Goal: Task Accomplishment & Management: Manage account settings

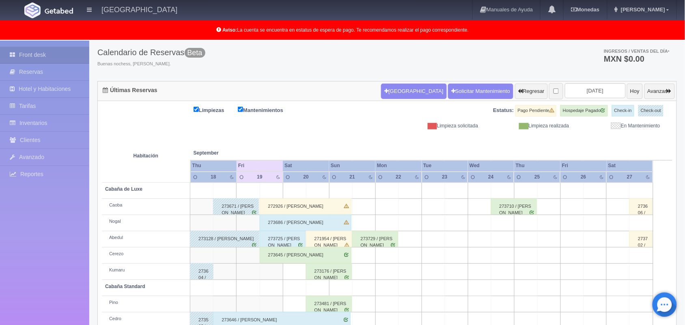
scroll to position [45, 0]
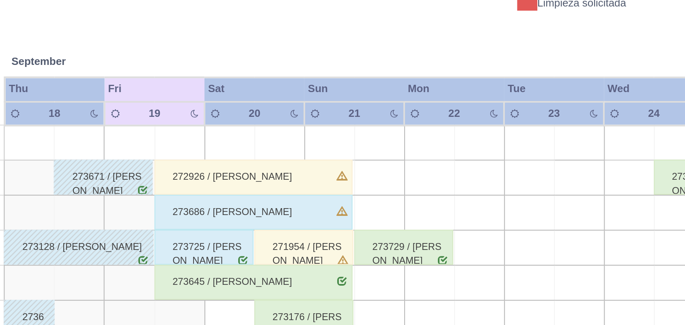
click at [350, 229] on div "273686 / [PERSON_NAME]" at bounding box center [306, 221] width 92 height 16
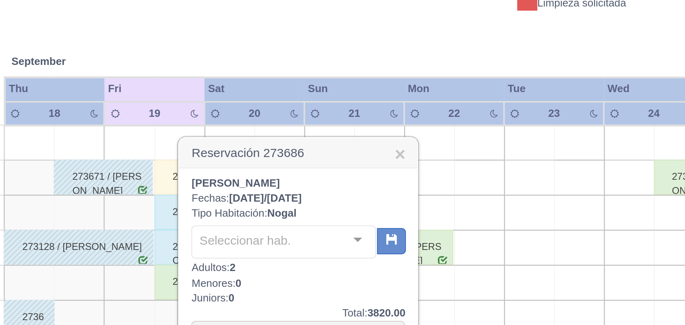
click at [350, 229] on div at bounding box center [354, 234] width 16 height 12
click at [375, 195] on link "×" at bounding box center [373, 194] width 5 height 9
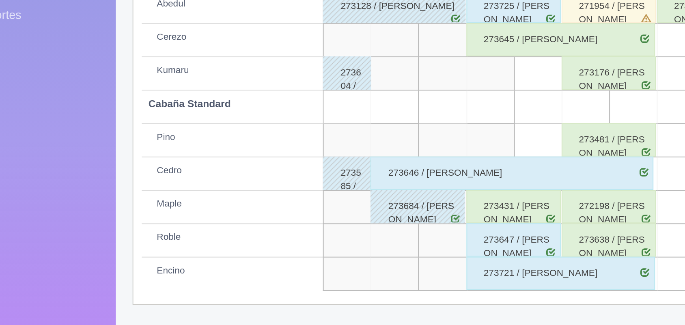
scroll to position [113, 0]
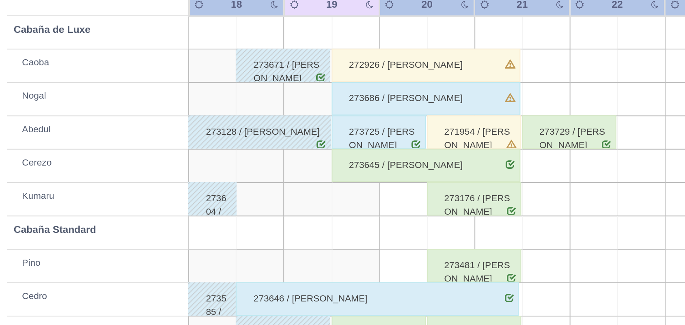
click at [314, 184] on div "273645 / Angel Ivan Vázquez flores" at bounding box center [306, 185] width 92 height 16
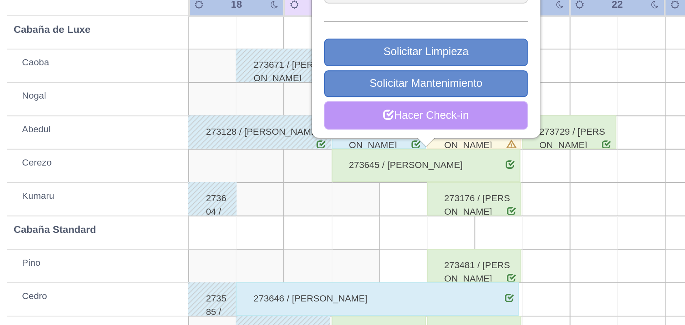
click at [306, 163] on link "Hacer Check-in" at bounding box center [305, 161] width 99 height 14
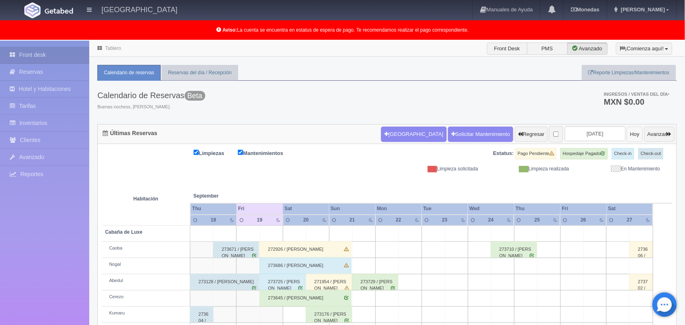
click at [627, 135] on button "Hoy" at bounding box center [635, 134] width 16 height 15
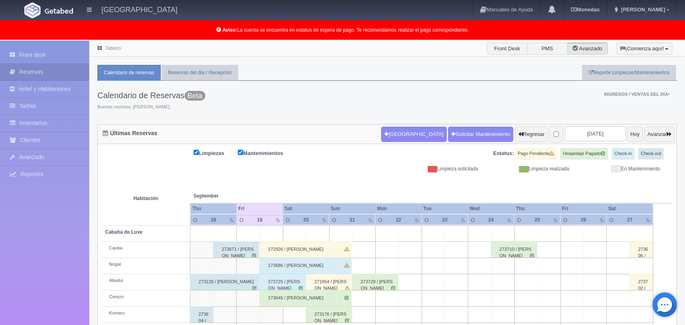
scroll to position [112, 0]
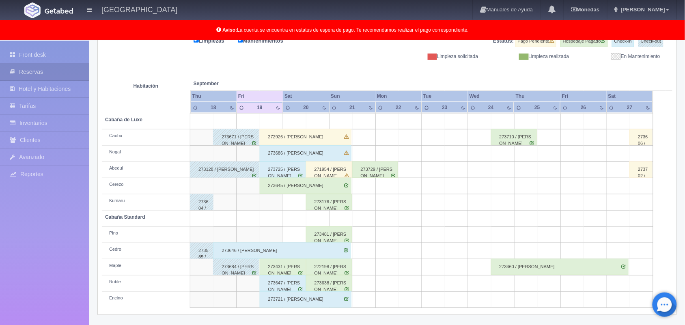
click at [561, 181] on td at bounding box center [572, 186] width 23 height 16
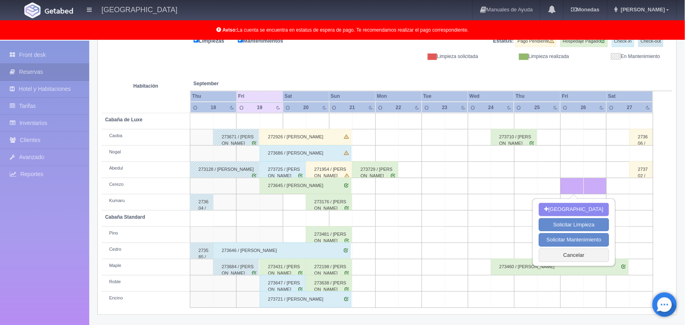
click at [411, 240] on td at bounding box center [410, 235] width 23 height 16
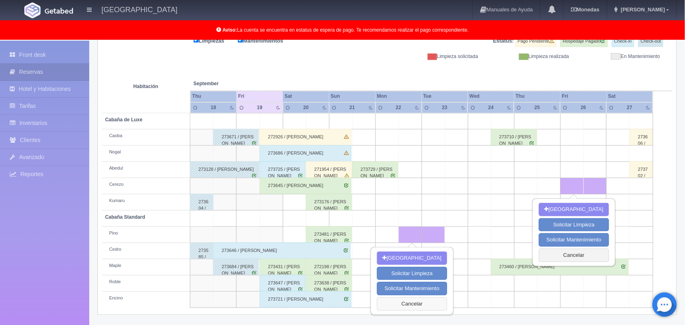
click at [407, 298] on button "Cancelar" at bounding box center [412, 304] width 70 height 13
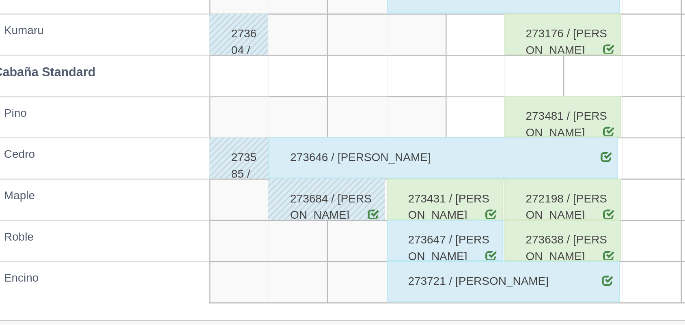
scroll to position [113, 0]
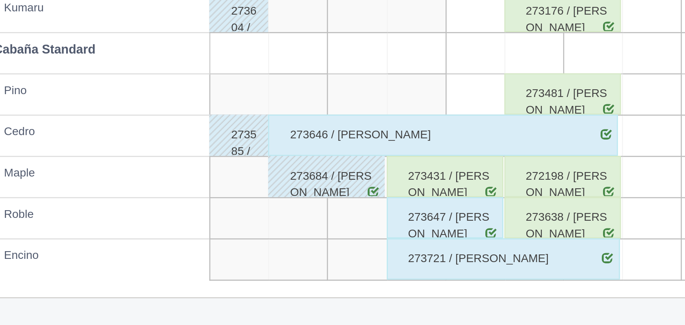
click at [289, 268] on div "273431 / [PERSON_NAME]" at bounding box center [283, 267] width 46 height 16
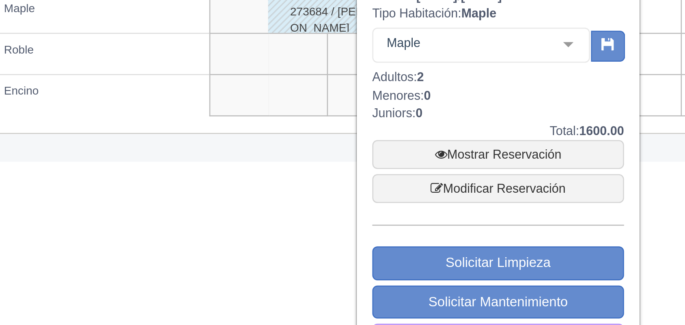
scroll to position [200, 0]
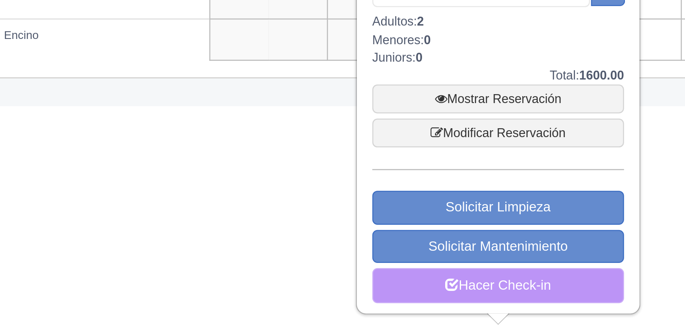
click at [293, 314] on link "Hacer Check-in" at bounding box center [303, 310] width 99 height 14
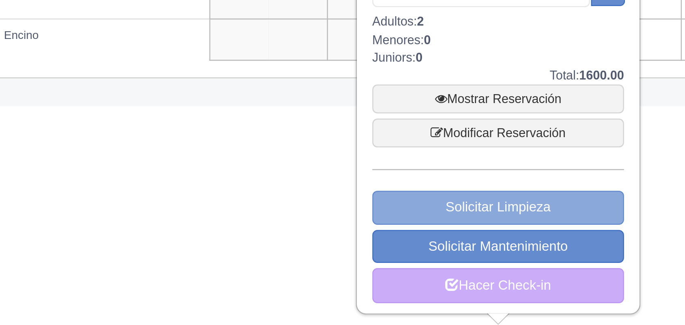
scroll to position [200, 0]
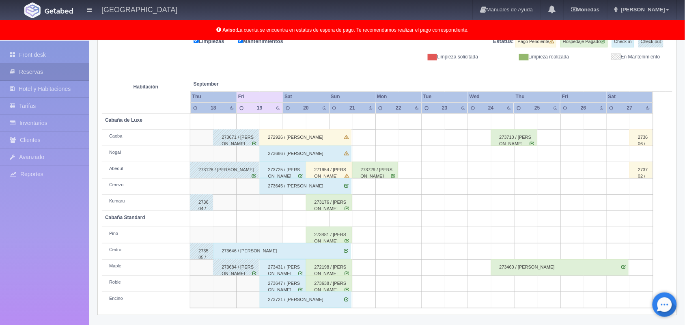
scroll to position [113, 0]
click at [290, 204] on td at bounding box center [294, 202] width 23 height 16
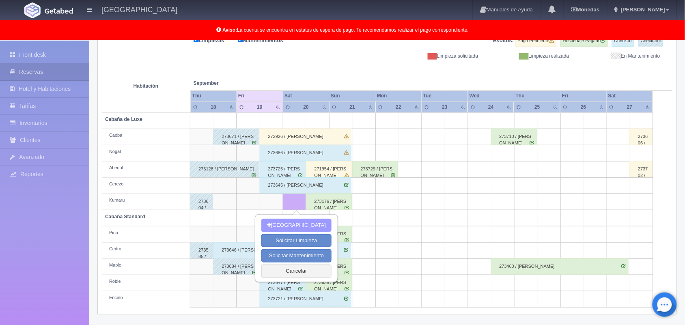
click at [293, 219] on button "[GEOGRAPHIC_DATA]" at bounding box center [296, 225] width 70 height 13
type input "20-09-2025"
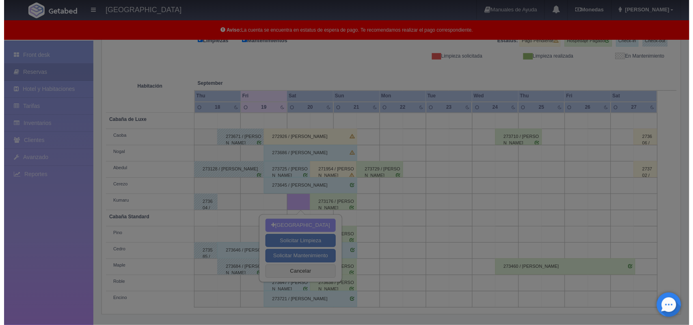
scroll to position [112, 0]
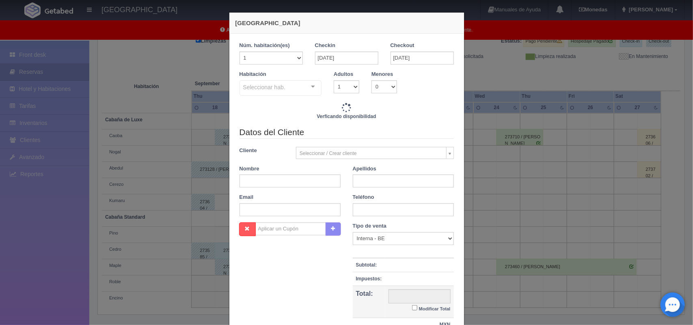
checkbox input "false"
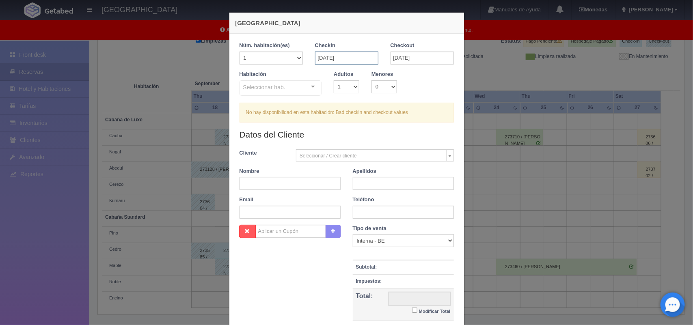
click at [332, 53] on input "[DATE]" at bounding box center [346, 58] width 63 height 13
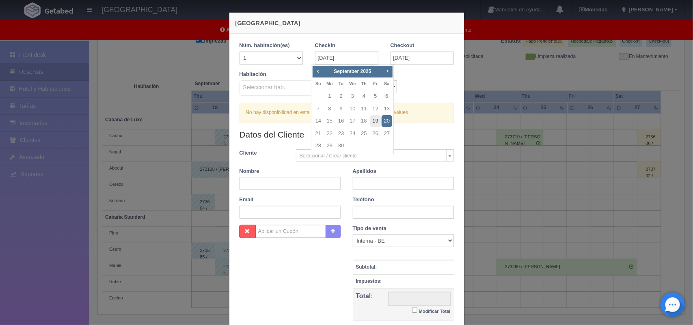
click at [372, 120] on link "19" at bounding box center [375, 121] width 11 height 12
type input "[DATE]"
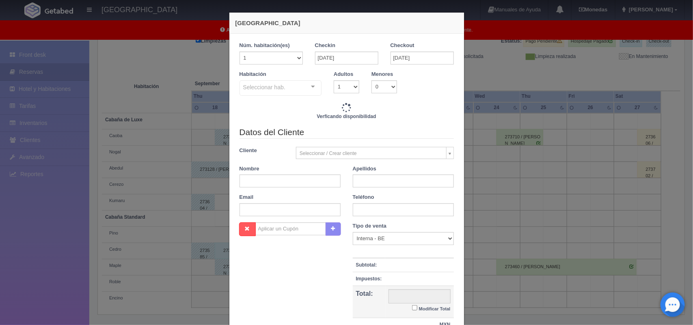
checkbox input "false"
type input "1800.00"
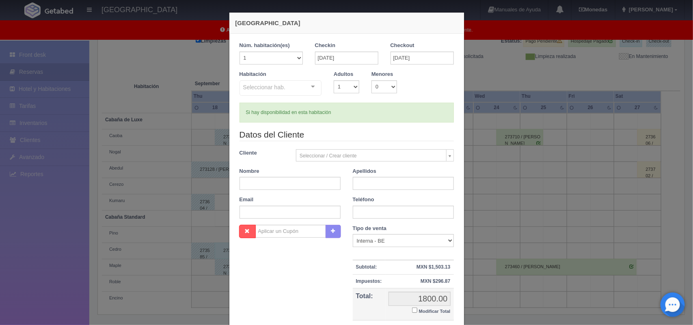
checkbox input "false"
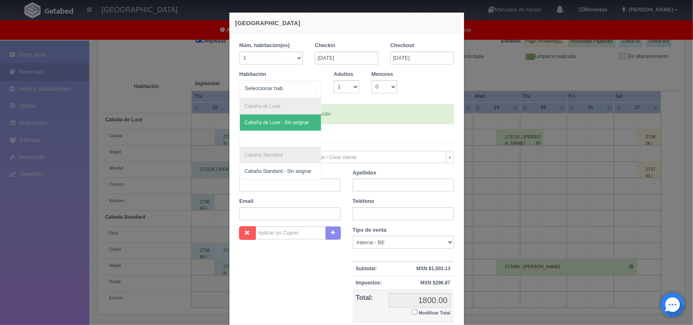
click at [311, 86] on div at bounding box center [313, 87] width 16 height 12
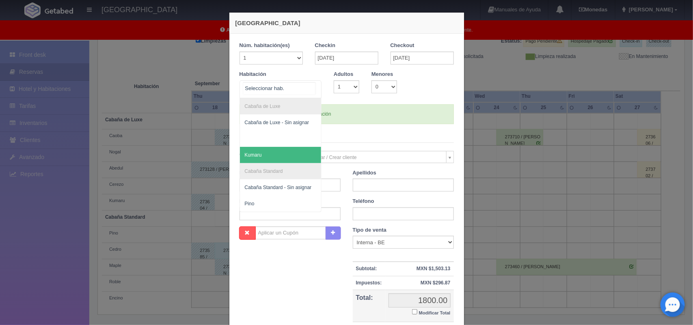
click at [297, 157] on span "Kumaru" at bounding box center [281, 155] width 82 height 16
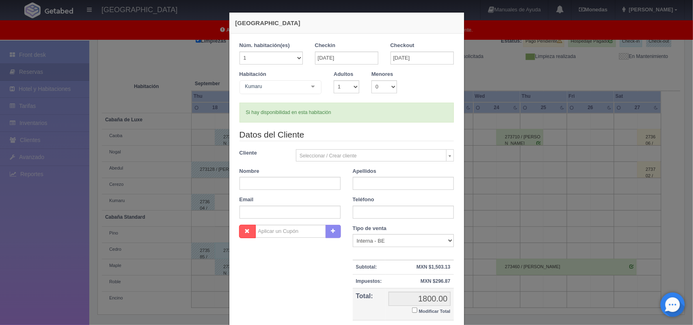
checkbox input "false"
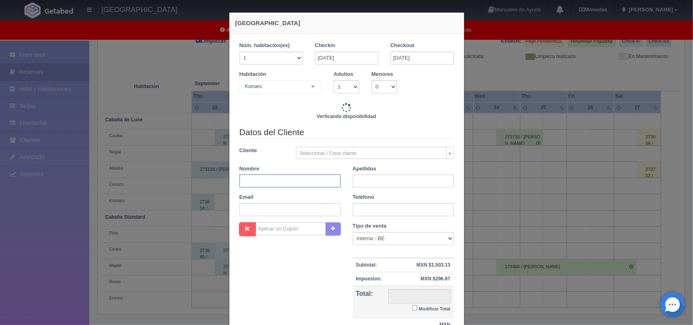
type input "1800.00"
checkbox input "false"
click at [295, 185] on input "text" at bounding box center [289, 181] width 101 height 13
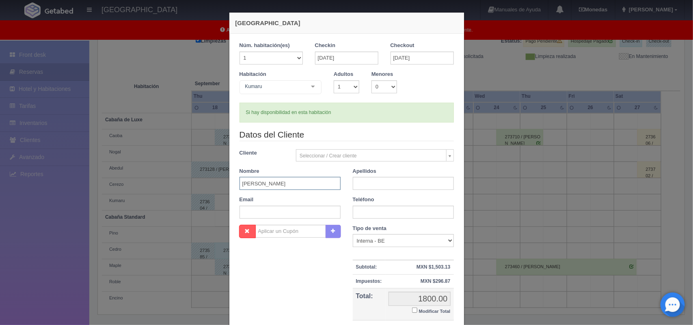
type input "Isaac"
click at [367, 183] on input "text" at bounding box center [403, 183] width 101 height 13
type input "Viveros Benavides"
click at [392, 206] on input "text" at bounding box center [403, 212] width 101 height 13
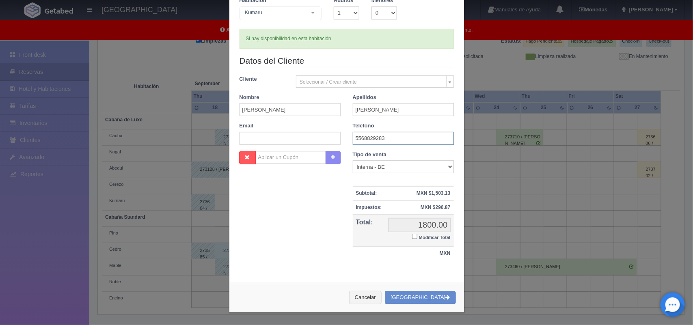
type input "5568829283"
click at [412, 237] on input "Modificar Total" at bounding box center [414, 236] width 5 height 5
checkbox input "true"
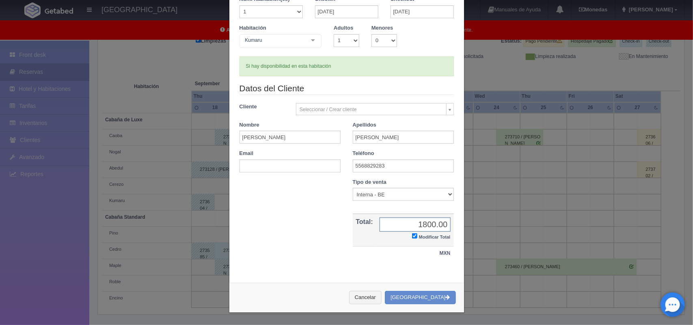
scroll to position [47, 0]
type input "1700.00"
click at [421, 294] on button "Crear Reserva" at bounding box center [420, 297] width 71 height 13
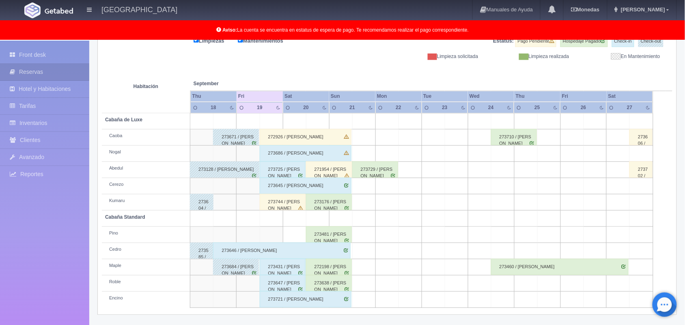
scroll to position [112, 0]
click at [281, 198] on div "273744 / [PERSON_NAME]" at bounding box center [283, 202] width 46 height 16
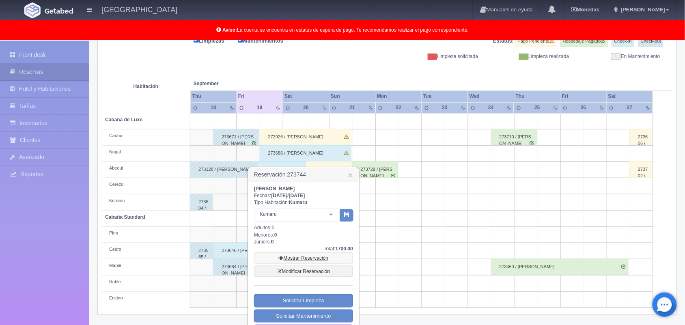
click at [304, 259] on link "Mostrar Reservación" at bounding box center [303, 257] width 99 height 11
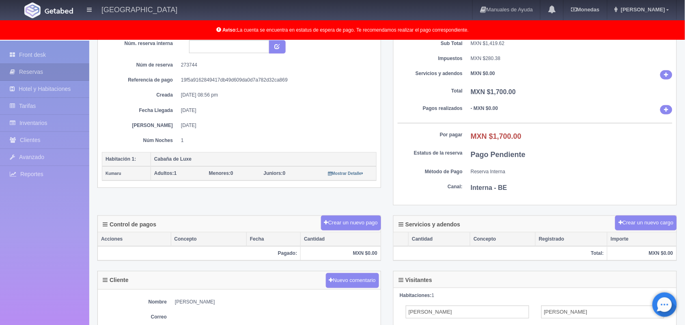
scroll to position [82, 0]
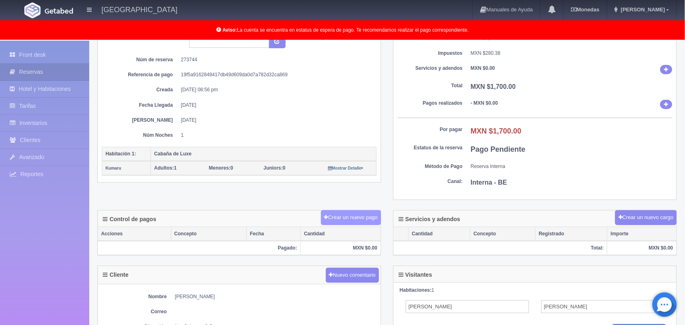
click at [356, 224] on button "Crear un nuevo pago" at bounding box center [351, 217] width 60 height 15
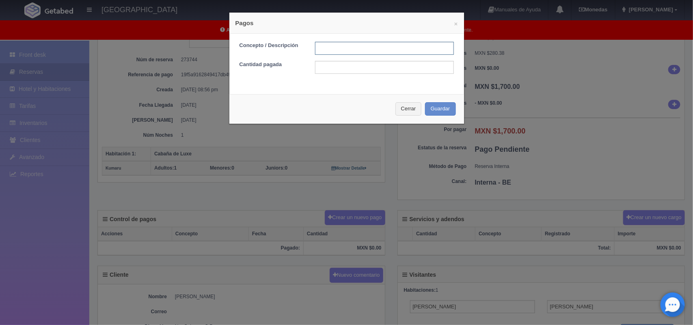
click at [365, 53] on input "text" at bounding box center [384, 48] width 139 height 13
type input "pago con tarjeta"
click at [368, 73] on input "text" at bounding box center [384, 67] width 139 height 13
type input "1700.00"
click at [430, 108] on button "Guardar" at bounding box center [440, 108] width 31 height 13
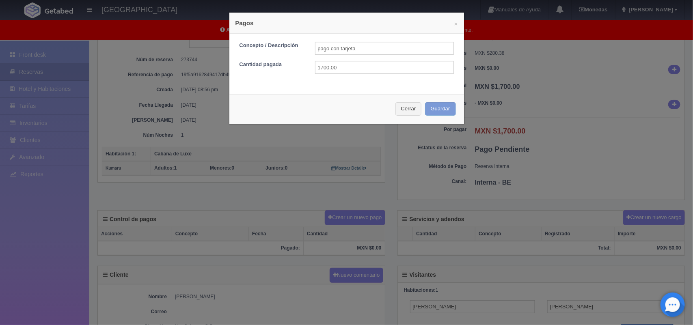
click at [508, 114] on div "× Pagos Concepto / Descripción pago con tarjeta Cantidad pagada 1700.00 Cerrar …" at bounding box center [346, 162] width 693 height 325
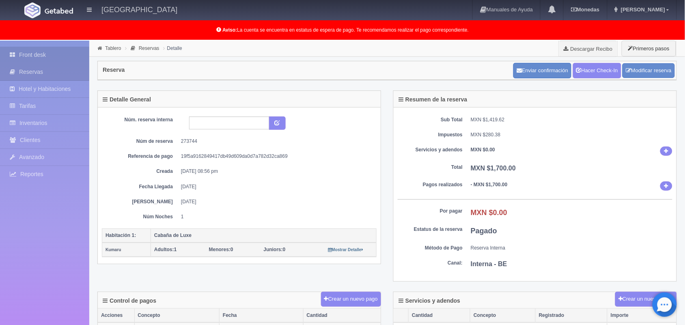
click at [68, 51] on link "Front desk" at bounding box center [44, 55] width 89 height 17
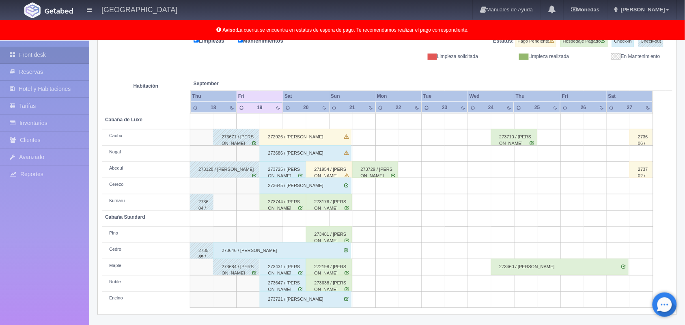
scroll to position [112, 0]
click at [288, 207] on div "273744 / [PERSON_NAME]" at bounding box center [283, 202] width 46 height 16
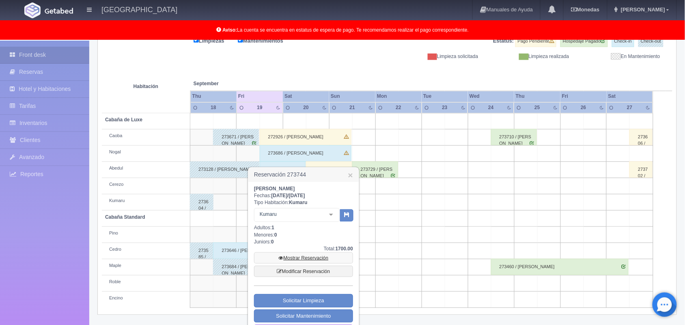
scroll to position [135, 0]
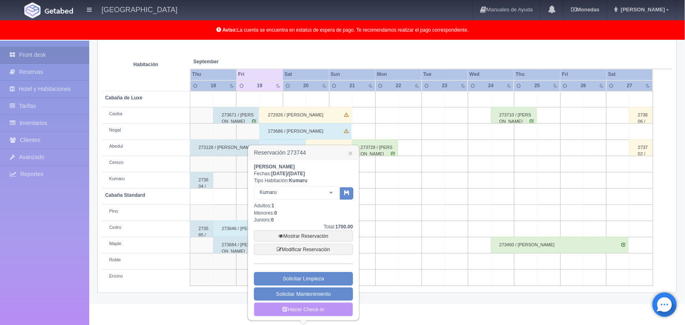
click at [306, 311] on link "Hacer Check-in" at bounding box center [303, 310] width 99 height 14
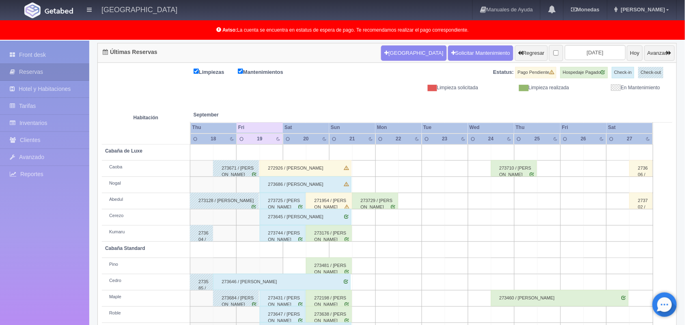
scroll to position [81, 0]
click at [339, 172] on div "272926 / [PERSON_NAME]" at bounding box center [306, 168] width 92 height 16
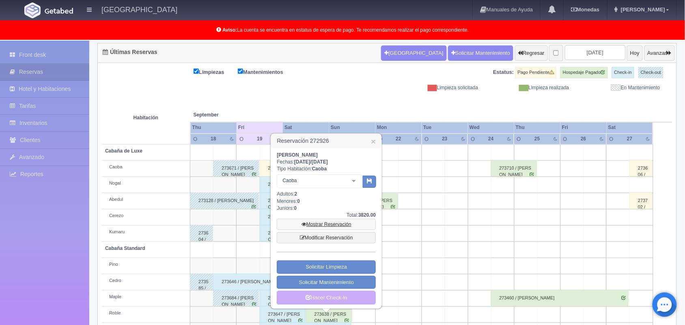
click at [332, 225] on link "Mostrar Reservación" at bounding box center [326, 224] width 99 height 11
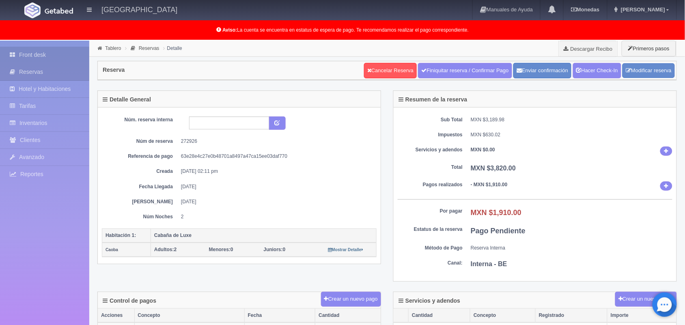
click at [54, 57] on link "Front desk" at bounding box center [44, 55] width 89 height 17
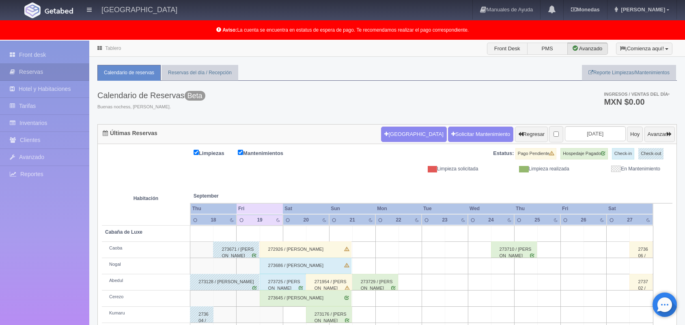
scroll to position [112, 0]
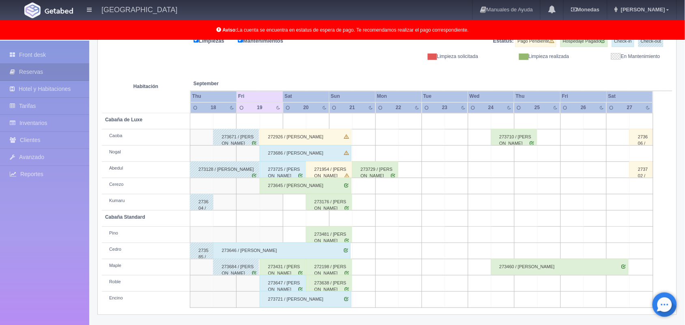
click at [311, 153] on div "273686 / [PERSON_NAME]" at bounding box center [306, 153] width 92 height 16
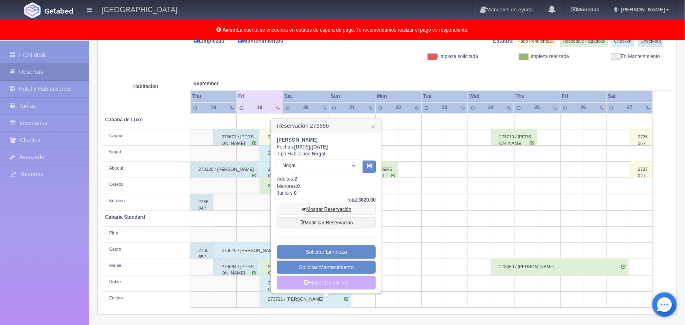
click at [334, 214] on link "Mostrar Reservación" at bounding box center [326, 209] width 99 height 11
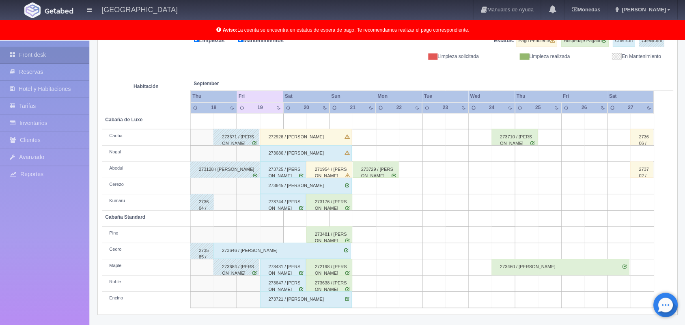
scroll to position [112, 0]
click at [298, 135] on div "272926 / [PERSON_NAME]" at bounding box center [306, 137] width 92 height 16
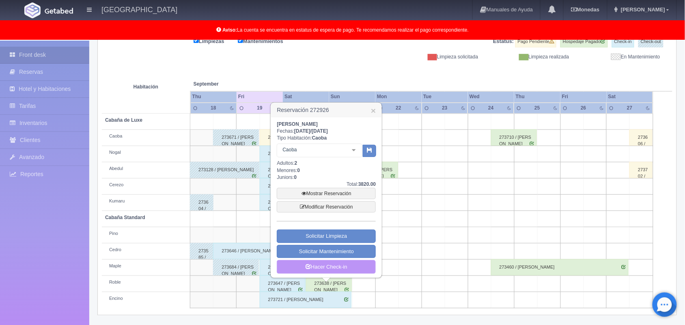
click at [336, 265] on link "Hacer Check-in" at bounding box center [326, 267] width 99 height 14
click at [343, 196] on link "Mostrar Reservación" at bounding box center [326, 193] width 99 height 11
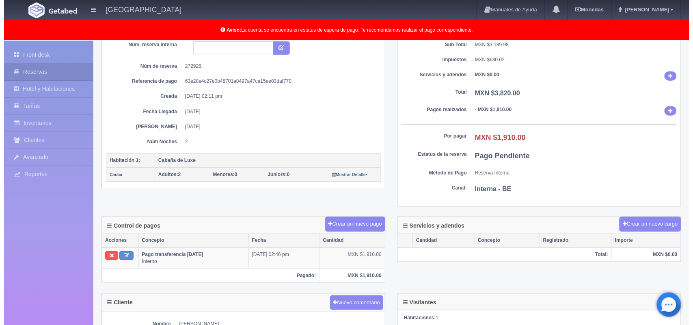
scroll to position [75, 0]
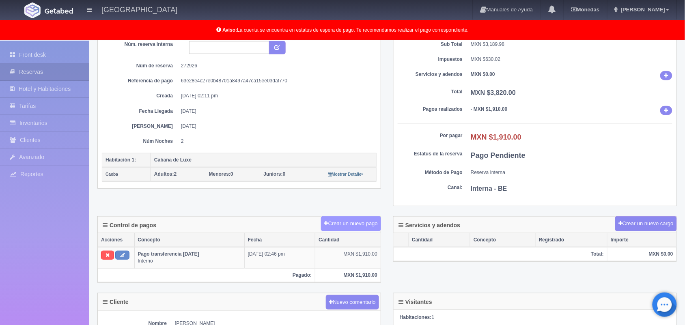
click at [356, 230] on button "Crear un nuevo pago" at bounding box center [351, 223] width 60 height 15
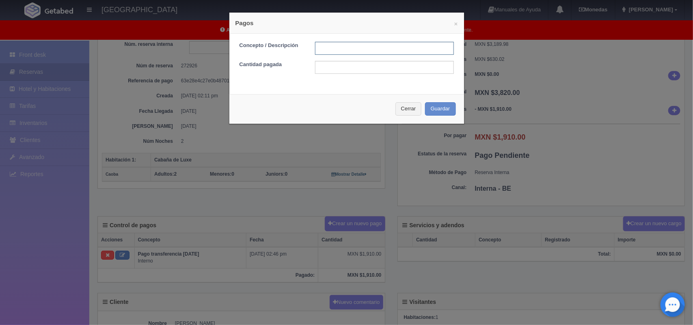
click at [343, 46] on input "text" at bounding box center [384, 48] width 139 height 13
type input "pago con tarjeta"
click at [358, 64] on input "text" at bounding box center [384, 67] width 139 height 13
type input "1910.00"
click at [429, 114] on button "Guardar" at bounding box center [440, 108] width 31 height 13
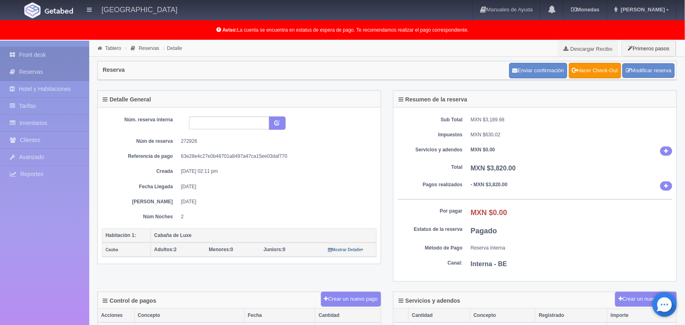
click at [73, 50] on link "Front desk" at bounding box center [44, 55] width 89 height 17
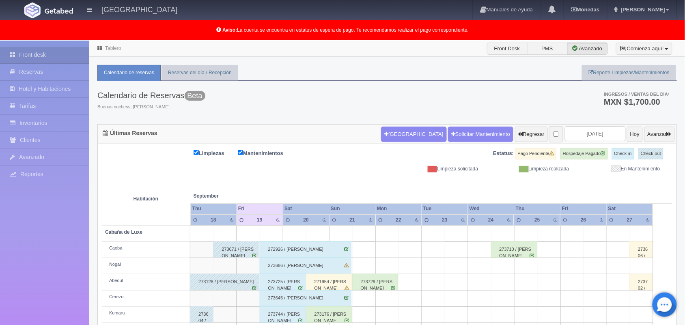
scroll to position [113, 0]
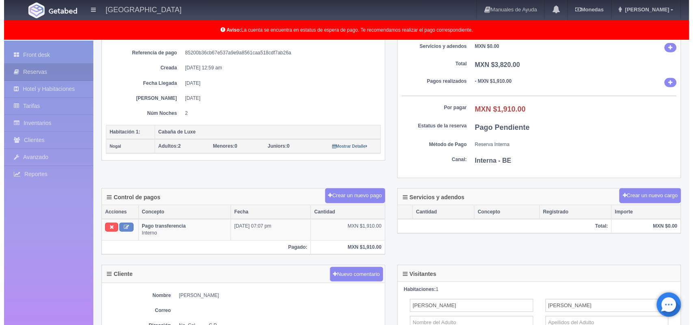
scroll to position [104, 0]
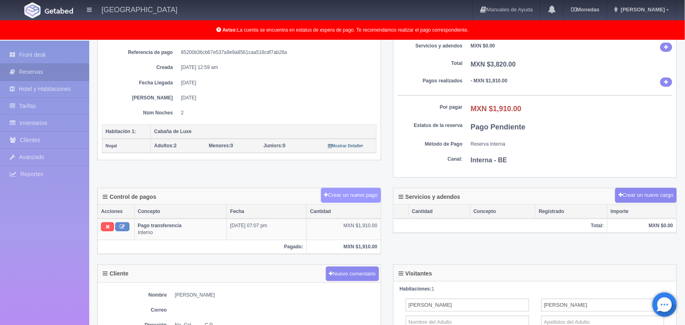
click at [366, 192] on button "Crear un nuevo pago" at bounding box center [351, 195] width 60 height 15
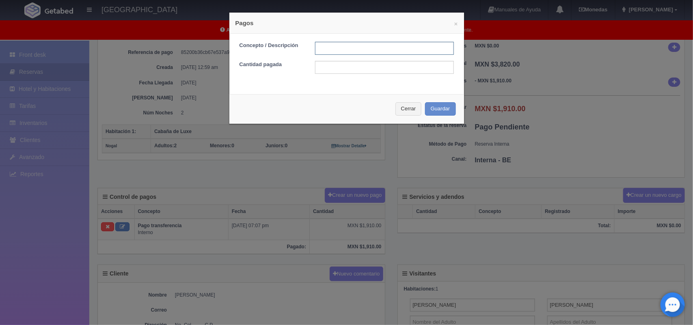
click at [351, 51] on input "text" at bounding box center [384, 48] width 139 height 13
type input "pago efectivo"
click at [350, 71] on input "text" at bounding box center [384, 67] width 139 height 13
type input "1910.00"
click at [443, 111] on button "Guardar" at bounding box center [440, 108] width 31 height 13
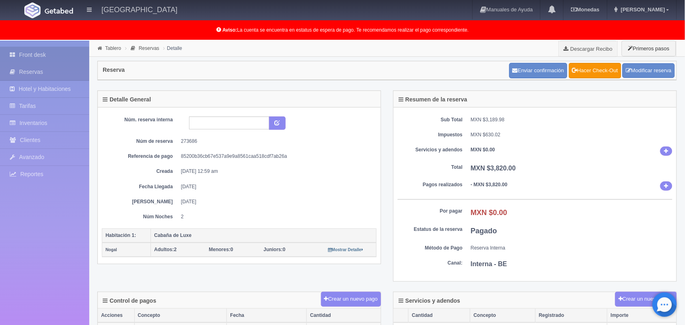
click at [60, 55] on link "Front desk" at bounding box center [44, 55] width 89 height 17
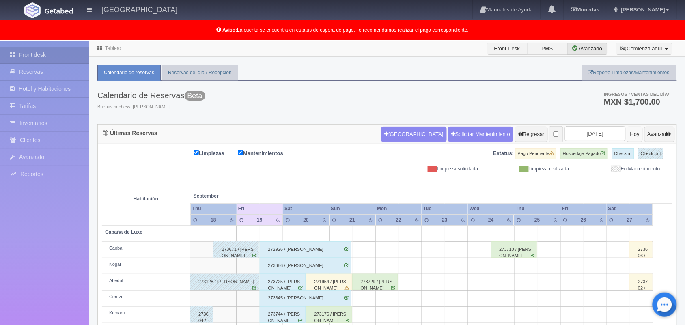
scroll to position [0, 0]
click at [595, 139] on input "[DATE]" at bounding box center [595, 133] width 61 height 15
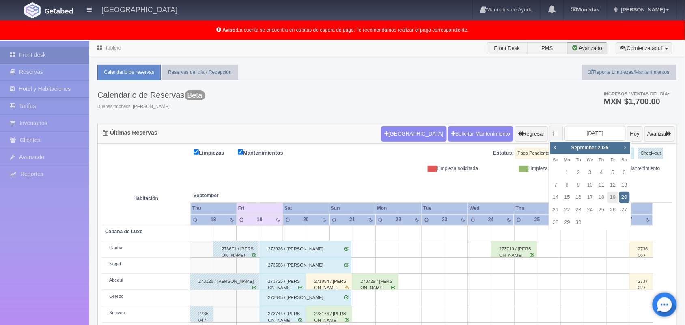
click at [626, 147] on span "Next" at bounding box center [625, 147] width 6 height 6
click at [605, 185] on link "9" at bounding box center [601, 185] width 11 height 12
type input "[DATE]"
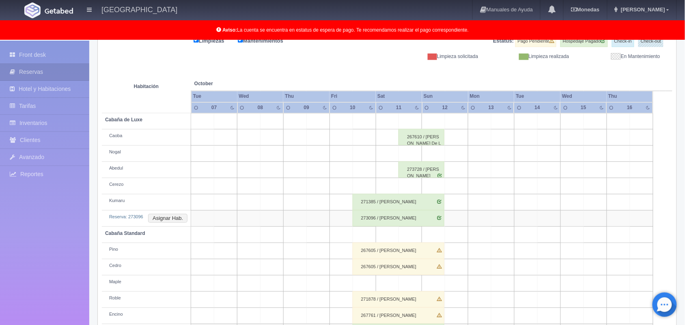
scroll to position [91, 0]
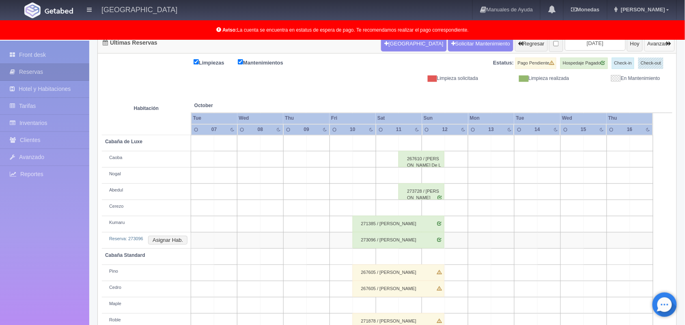
click at [650, 48] on button "Avanzar" at bounding box center [660, 43] width 30 height 15
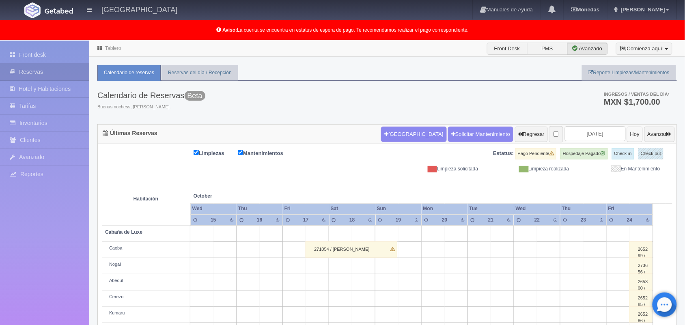
click at [627, 133] on button "Hoy" at bounding box center [635, 134] width 16 height 15
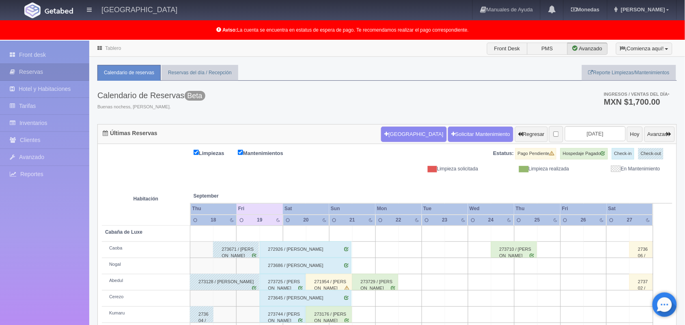
scroll to position [113, 0]
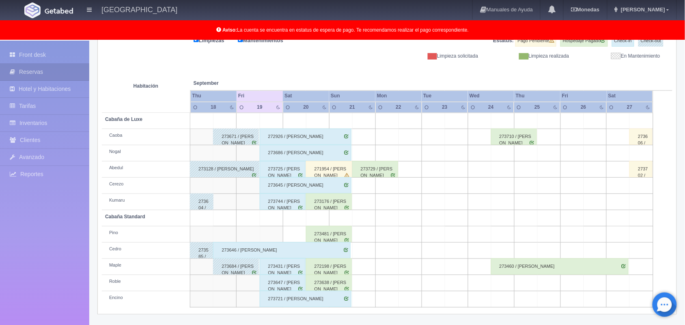
click at [335, 165] on div "271954 / Rosario Abigail Hernández Jaramillo" at bounding box center [329, 169] width 46 height 16
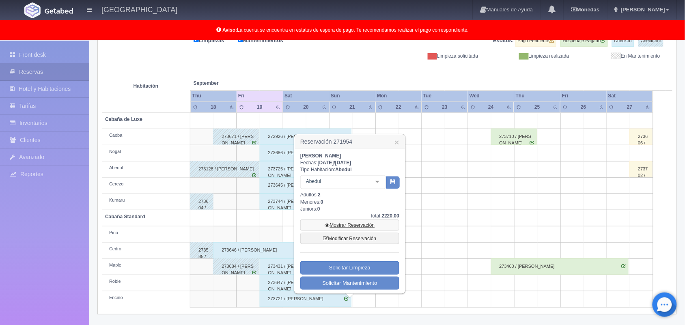
click at [366, 220] on link "Mostrar Reservación" at bounding box center [349, 225] width 99 height 11
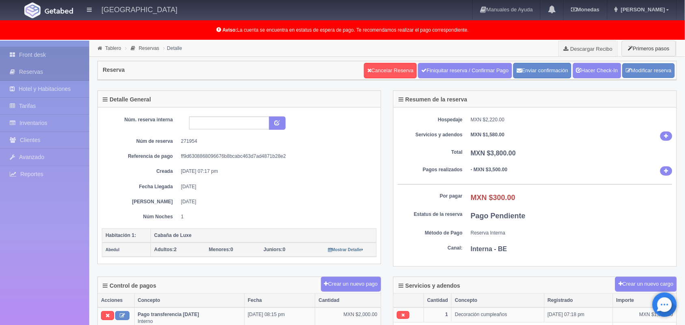
click at [54, 51] on link "Front desk" at bounding box center [44, 55] width 89 height 17
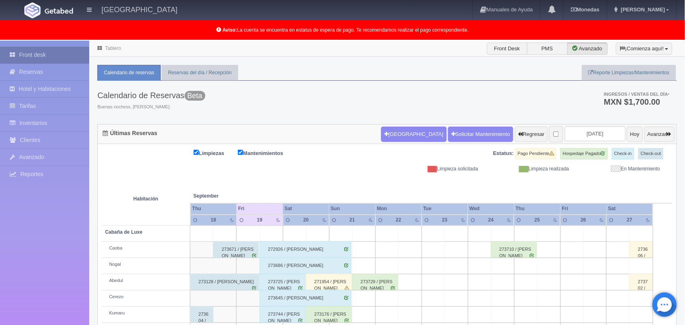
click at [53, 51] on link "Front desk" at bounding box center [44, 55] width 89 height 17
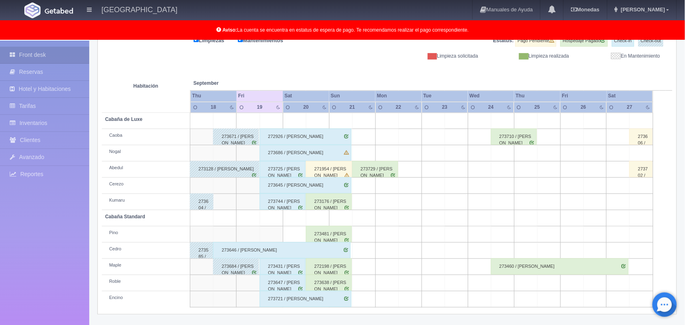
click at [311, 149] on div "273686 / [PERSON_NAME]" at bounding box center [306, 153] width 92 height 16
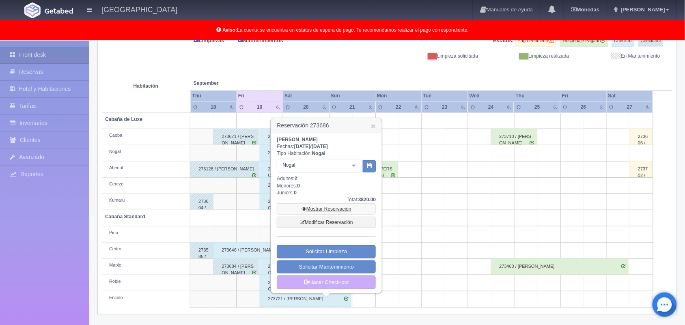
click at [330, 210] on link "Mostrar Reservación" at bounding box center [326, 208] width 99 height 11
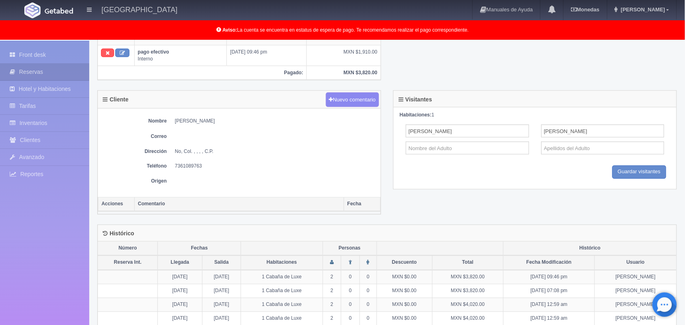
scroll to position [313, 0]
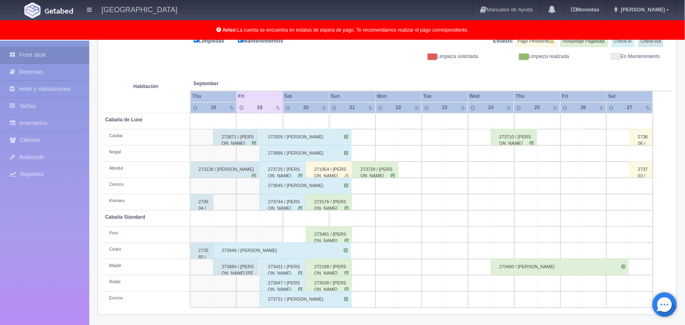
scroll to position [62, 0]
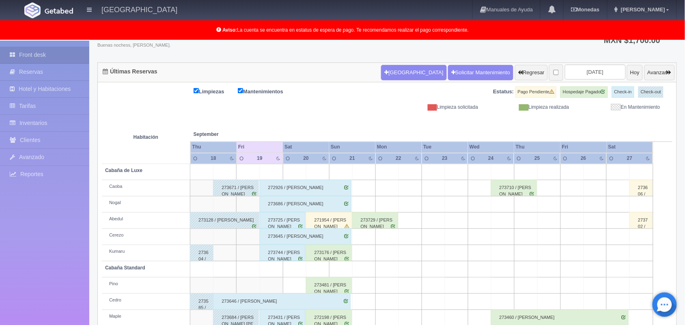
click at [587, 92] on label "Hospedaje Pagado" at bounding box center [584, 91] width 47 height 11
click at [587, 76] on input "[DATE]" at bounding box center [595, 72] width 61 height 15
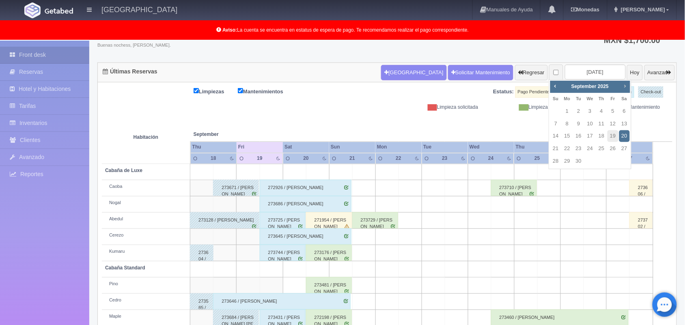
click at [628, 86] on span "Next" at bounding box center [625, 86] width 6 height 6
click at [622, 144] on link "22" at bounding box center [624, 149] width 11 height 12
type input "2025-11-22"
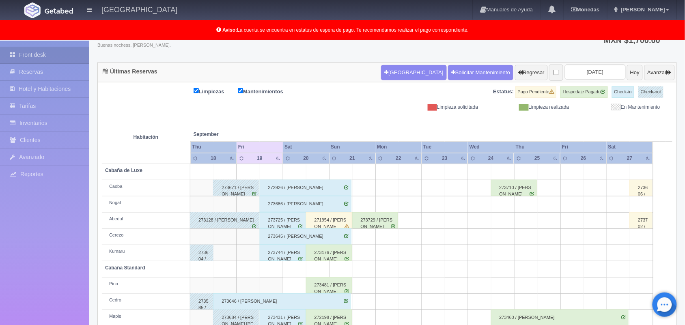
scroll to position [113, 0]
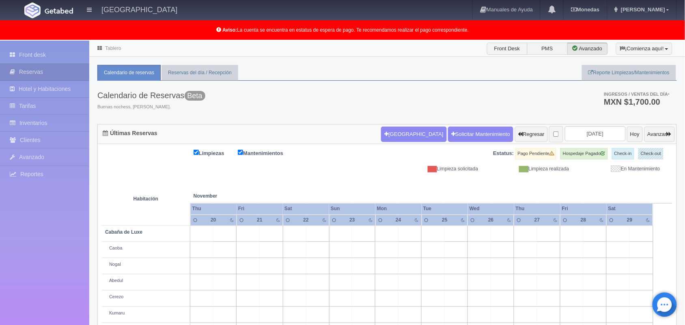
scroll to position [0, 0]
click at [591, 135] on input "2025-11-22" at bounding box center [595, 133] width 61 height 15
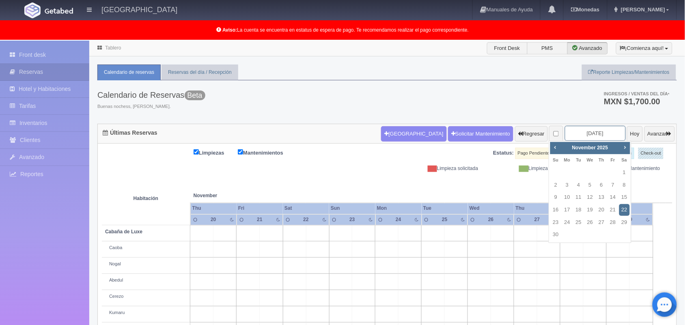
scroll to position [0, 0]
click at [627, 132] on button "Hoy" at bounding box center [635, 134] width 16 height 15
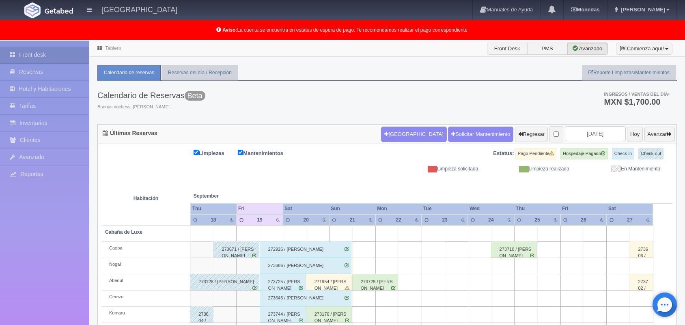
scroll to position [113, 0]
